Goal: Find specific page/section: Find specific page/section

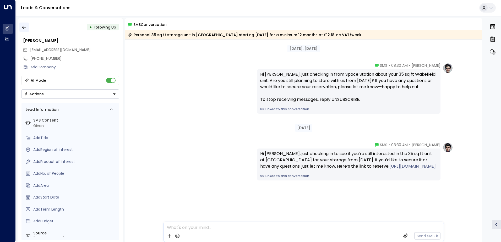
click at [24, 26] on icon "button" at bounding box center [24, 27] width 5 height 5
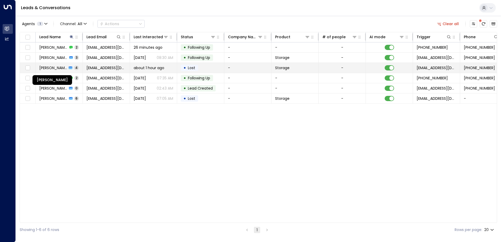
click at [53, 70] on span "[PERSON_NAME]" at bounding box center [53, 67] width 28 height 5
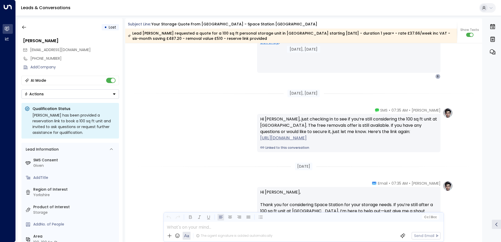
scroll to position [778, 0]
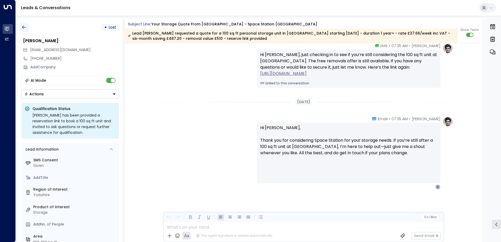
click at [26, 27] on icon "button" at bounding box center [24, 27] width 5 height 5
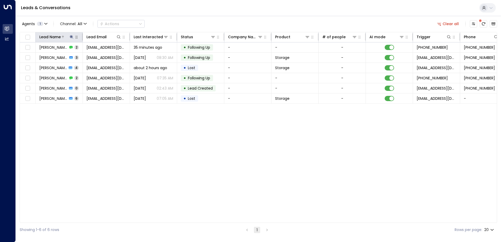
click at [71, 36] on icon at bounding box center [72, 37] width 4 height 4
click at [103, 57] on icon "button" at bounding box center [104, 55] width 3 height 3
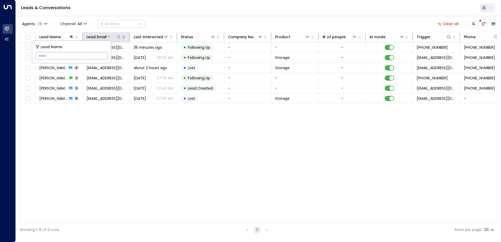
click at [121, 36] on icon at bounding box center [119, 37] width 4 height 4
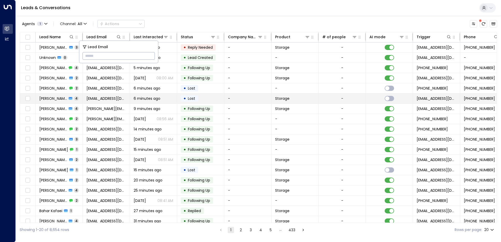
type input "**********"
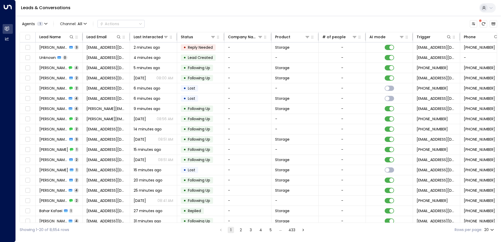
click at [196, 17] on div "Agents 1 Channel: All Actions Lead Name Lead Email Last Interacted Status Compa…" at bounding box center [259, 126] width 478 height 221
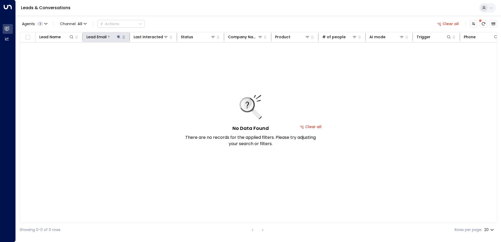
click at [118, 36] on icon at bounding box center [118, 36] width 3 height 3
click at [151, 57] on icon "button" at bounding box center [151, 55] width 3 height 3
click at [72, 37] on icon at bounding box center [72, 37] width 4 height 4
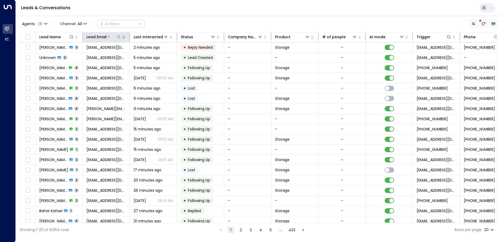
click at [118, 34] on button at bounding box center [118, 36] width 5 height 5
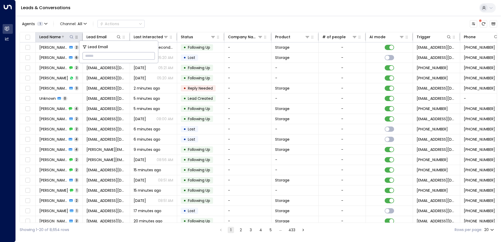
drag, startPoint x: 66, startPoint y: 34, endPoint x: 72, endPoint y: 35, distance: 6.0
click at [67, 34] on th "Lead Name" at bounding box center [59, 37] width 47 height 10
click at [73, 36] on icon at bounding box center [71, 36] width 3 height 3
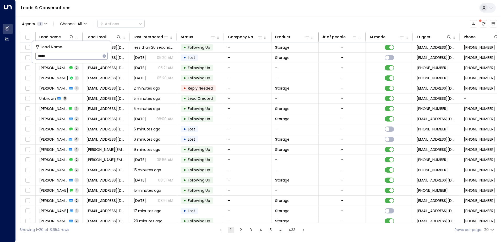
type input "*****"
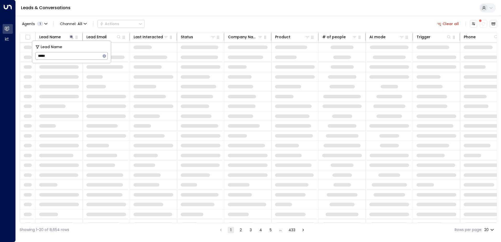
click at [218, 17] on div "Agents 1 Channel: All Actions Clear all Lead Name Lead Email Last Interacted St…" at bounding box center [259, 126] width 478 height 221
